Goal: Information Seeking & Learning: Stay updated

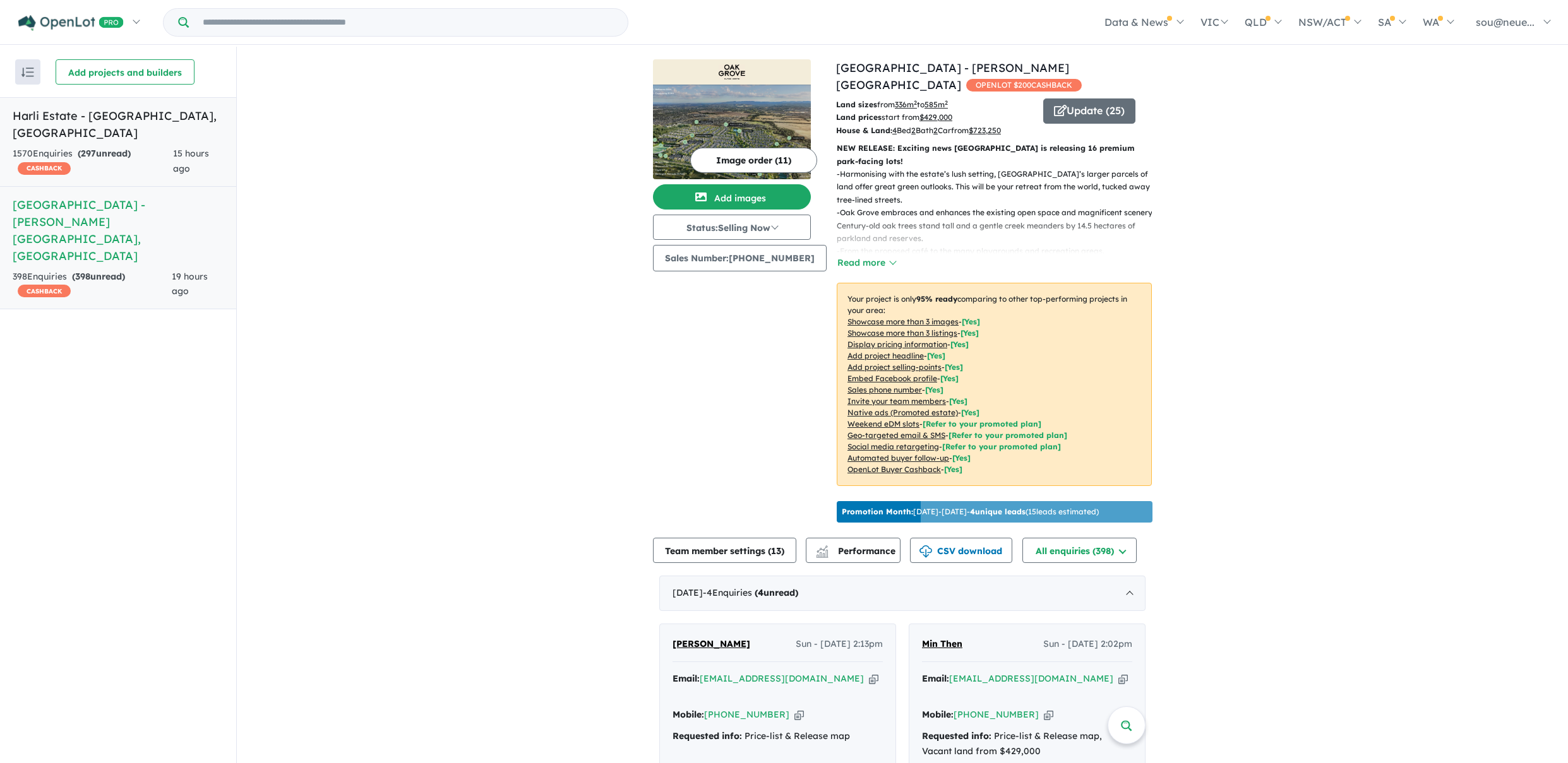
click at [125, 148] on strong "( 297 unread)" at bounding box center [104, 153] width 53 height 11
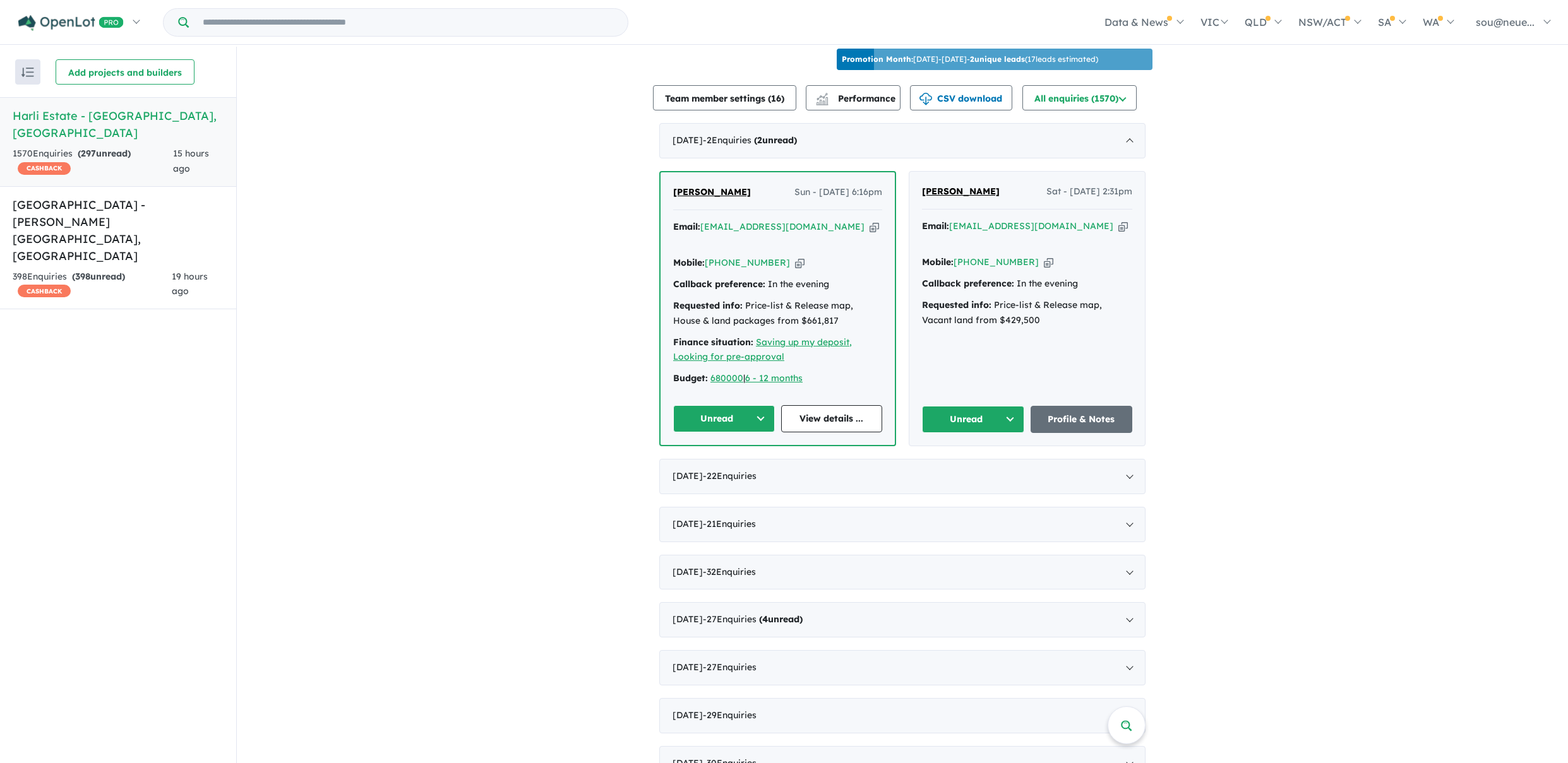
scroll to position [464, 0]
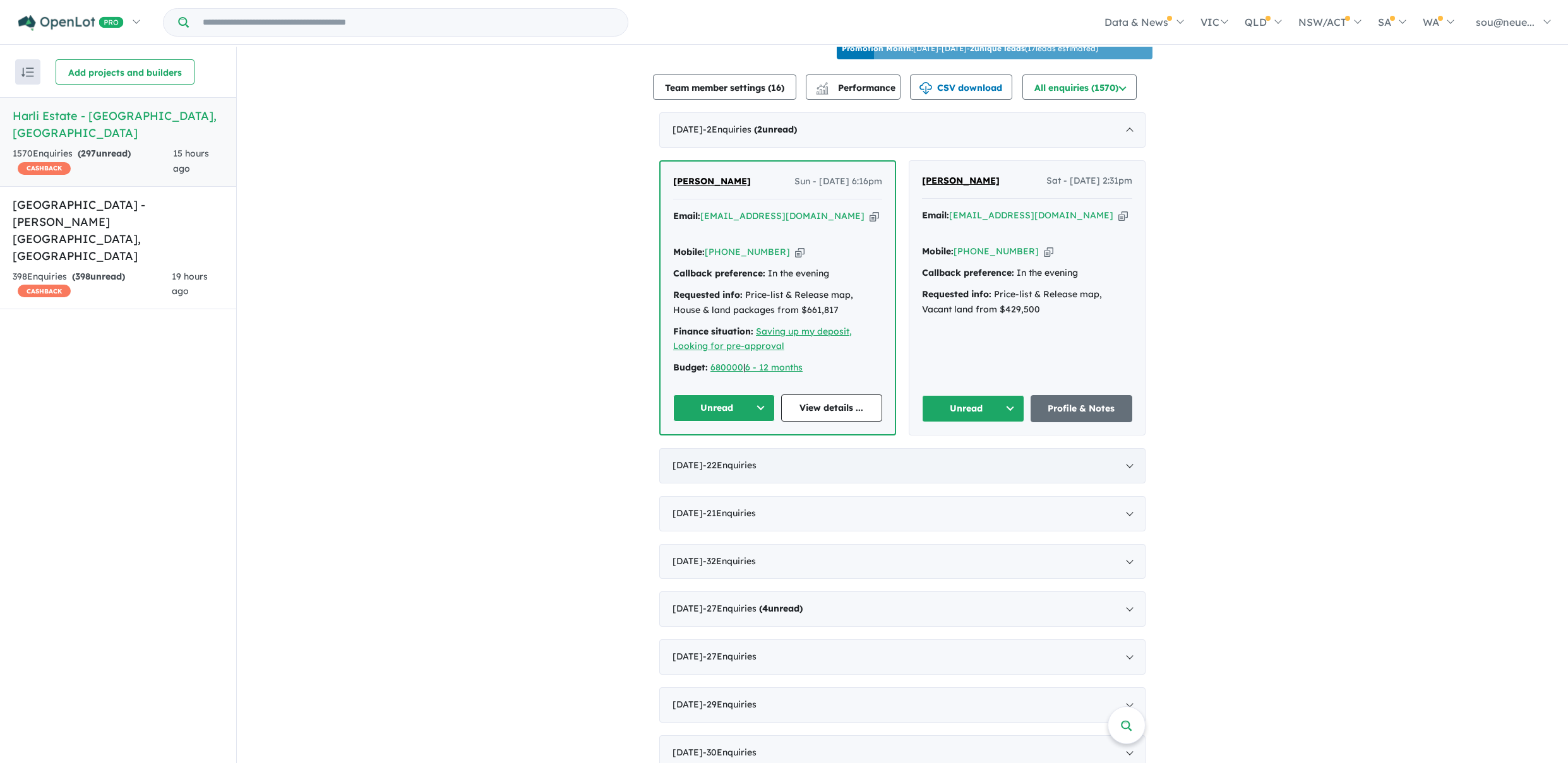
click at [782, 453] on div "[DATE] - 22 Enquir ies ( 0 unread)" at bounding box center [902, 465] width 486 height 35
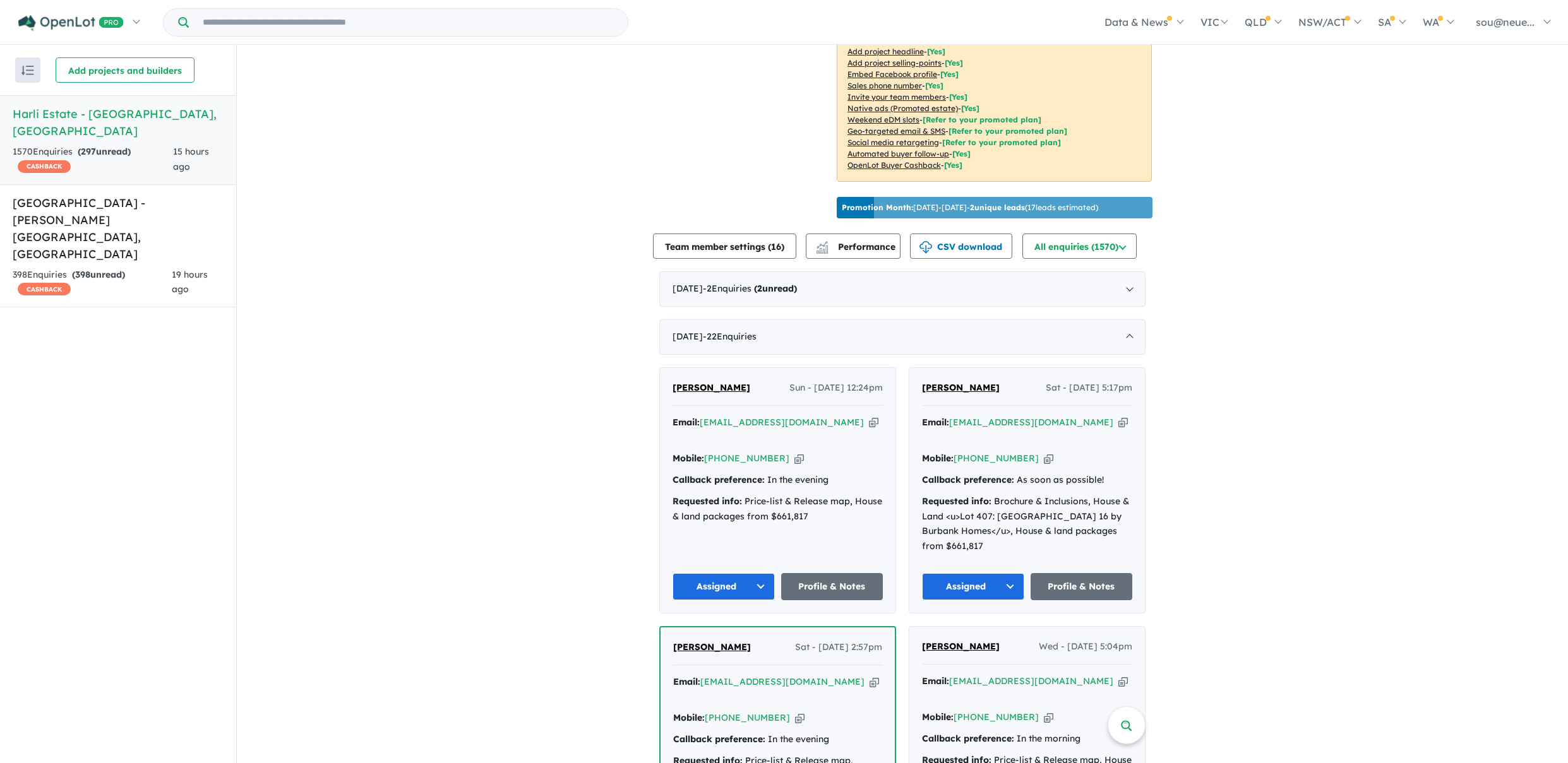
scroll to position [299, 0]
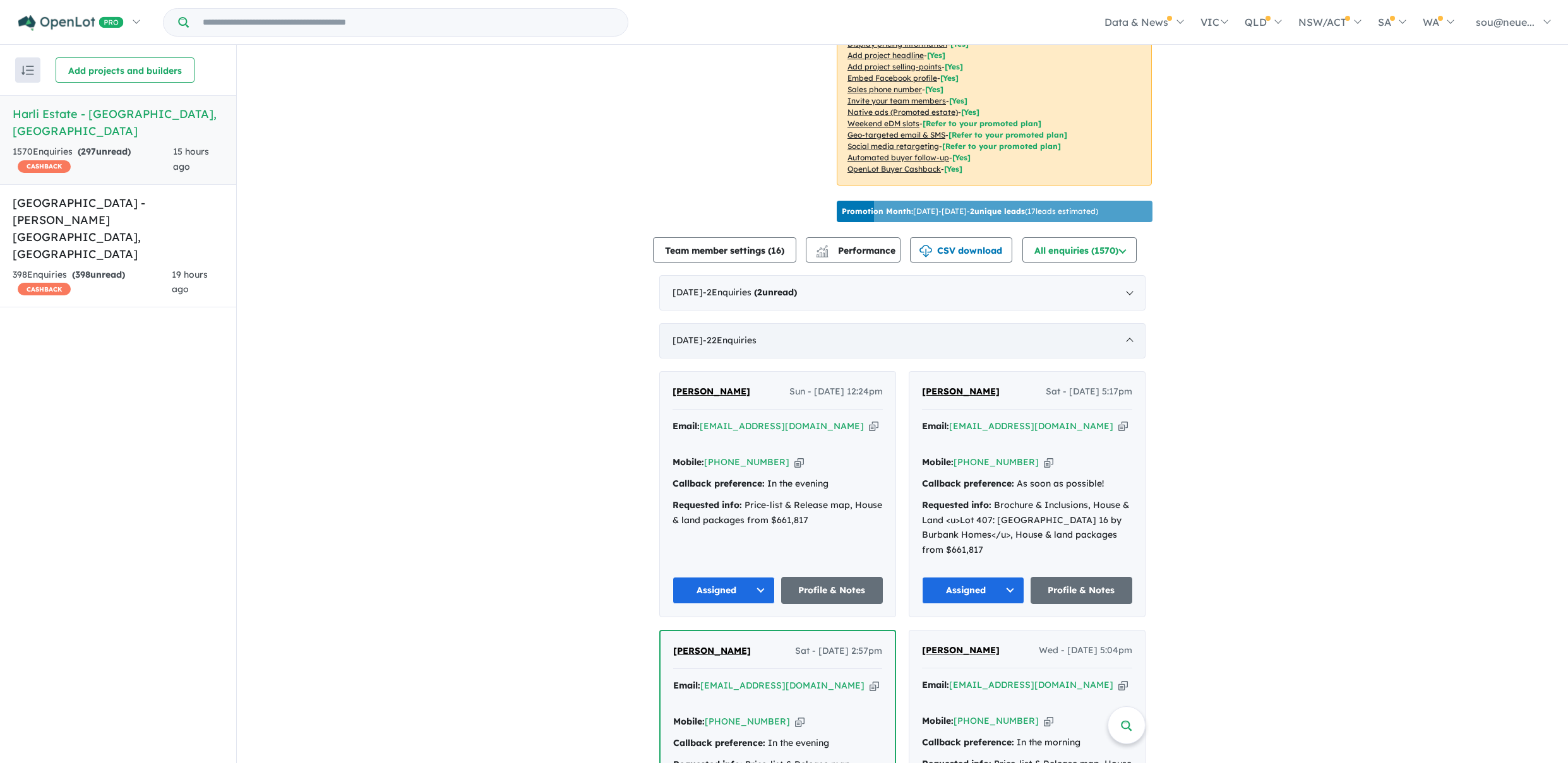
click at [810, 333] on div "[DATE] - 22 Enquir ies ( 0 unread)" at bounding box center [902, 340] width 486 height 35
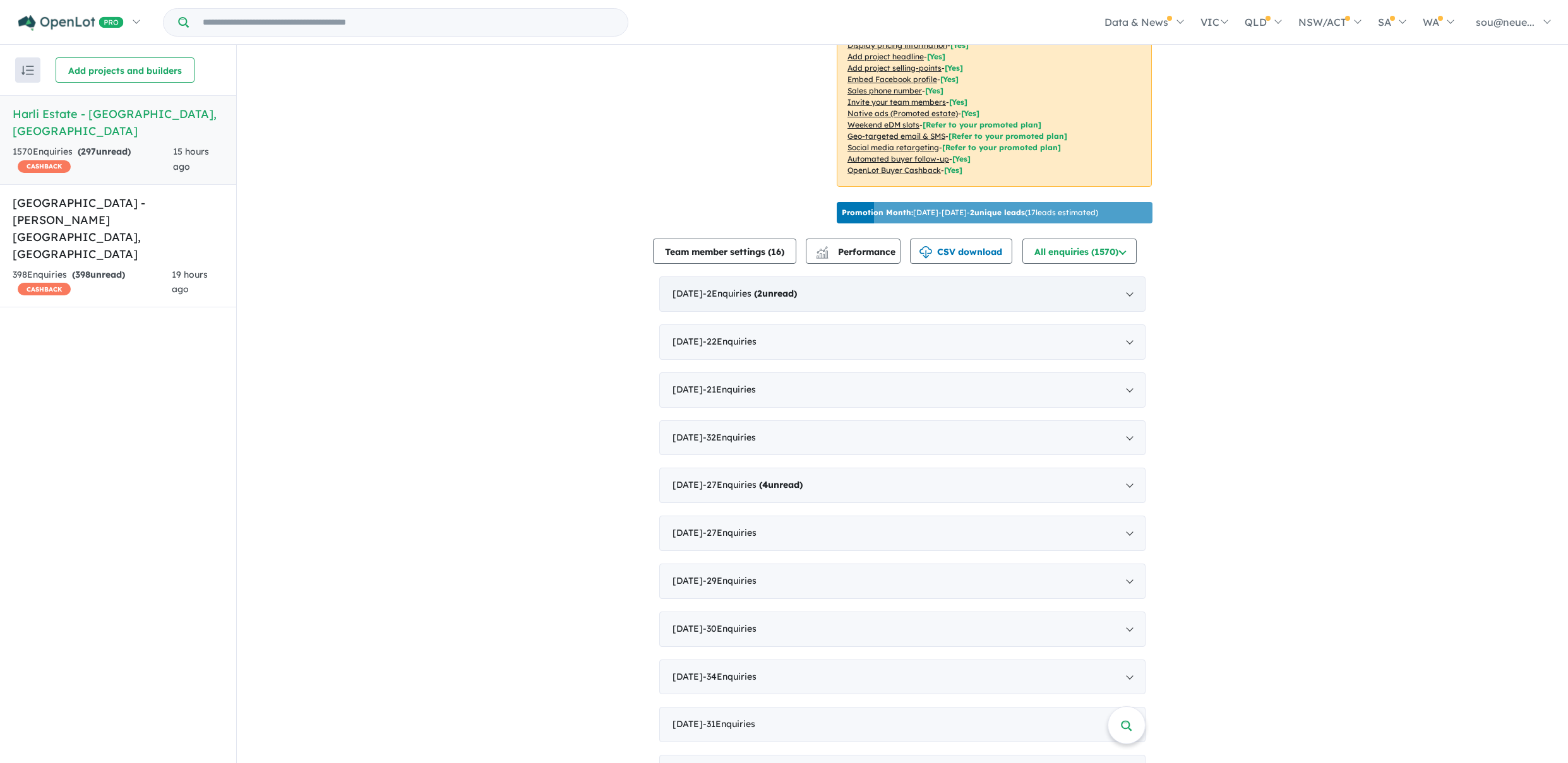
click at [762, 288] on span "2" at bounding box center [760, 293] width 5 height 11
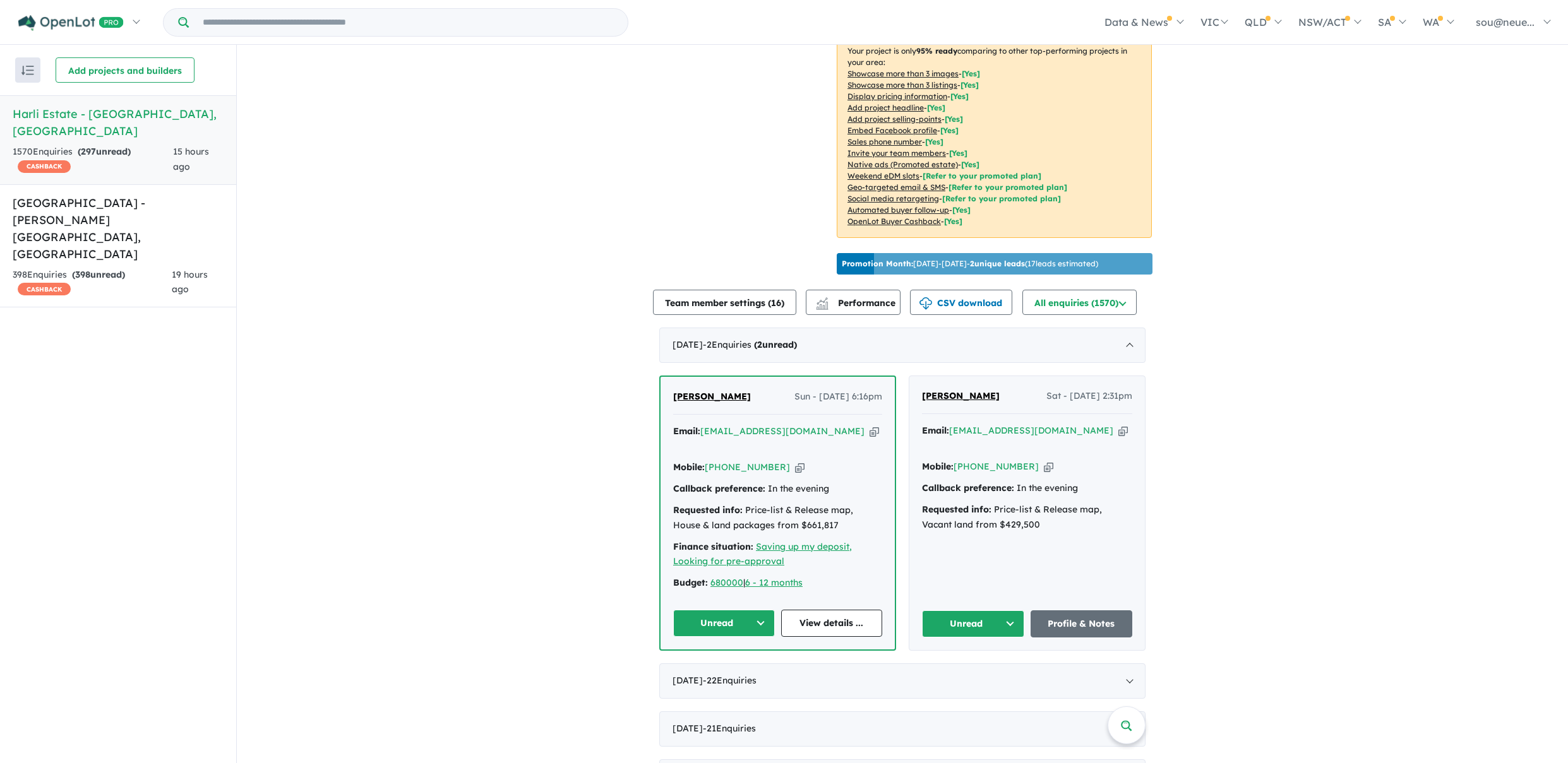
scroll to position [245, 0]
click at [120, 198] on link "[GEOGRAPHIC_DATA] - [PERSON_NAME][GEOGRAPHIC_DATA] , [GEOGRAPHIC_DATA] 398 Enqu…" at bounding box center [118, 246] width 236 height 124
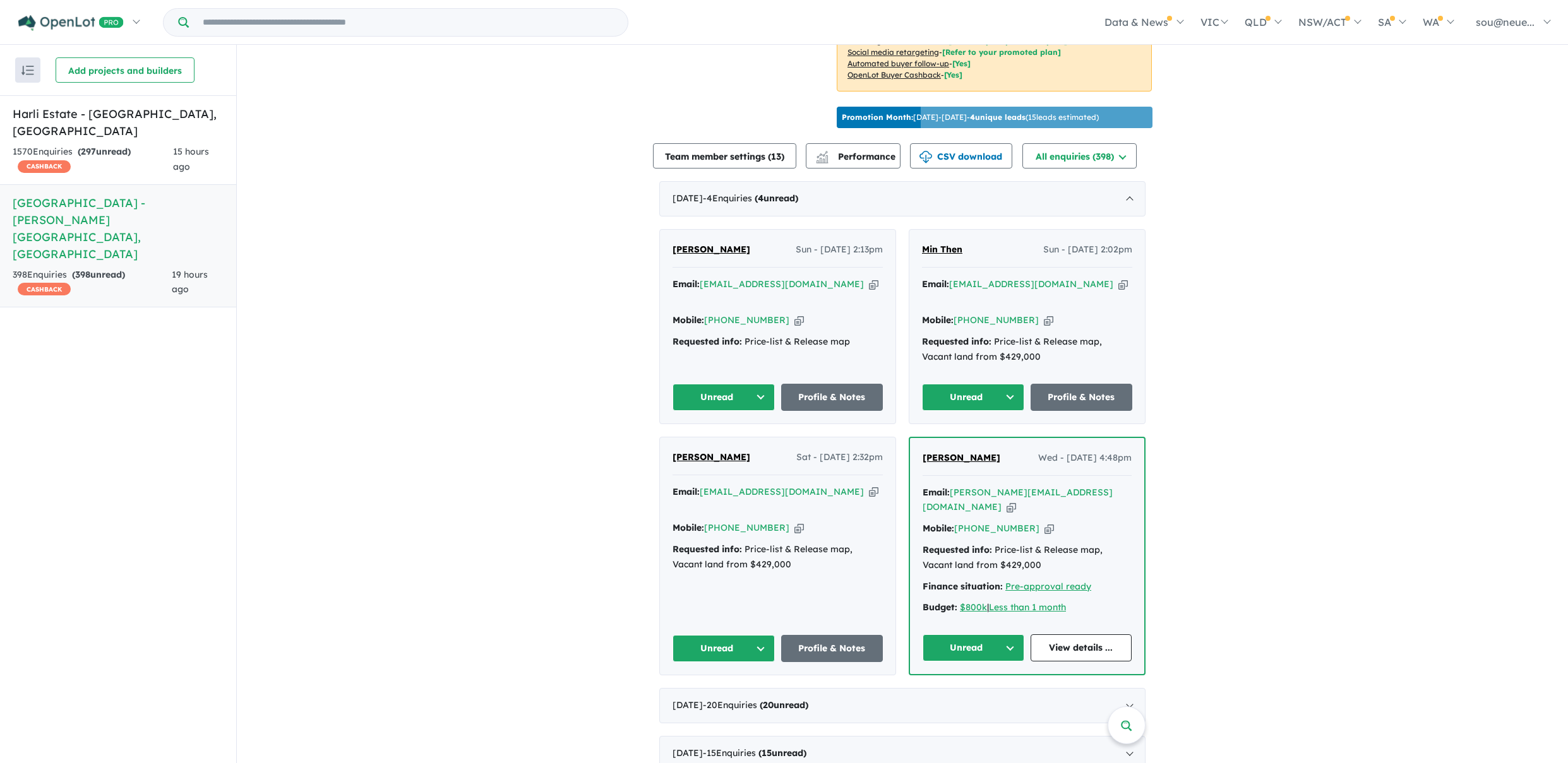
scroll to position [393, 0]
